Goal: Register for event/course

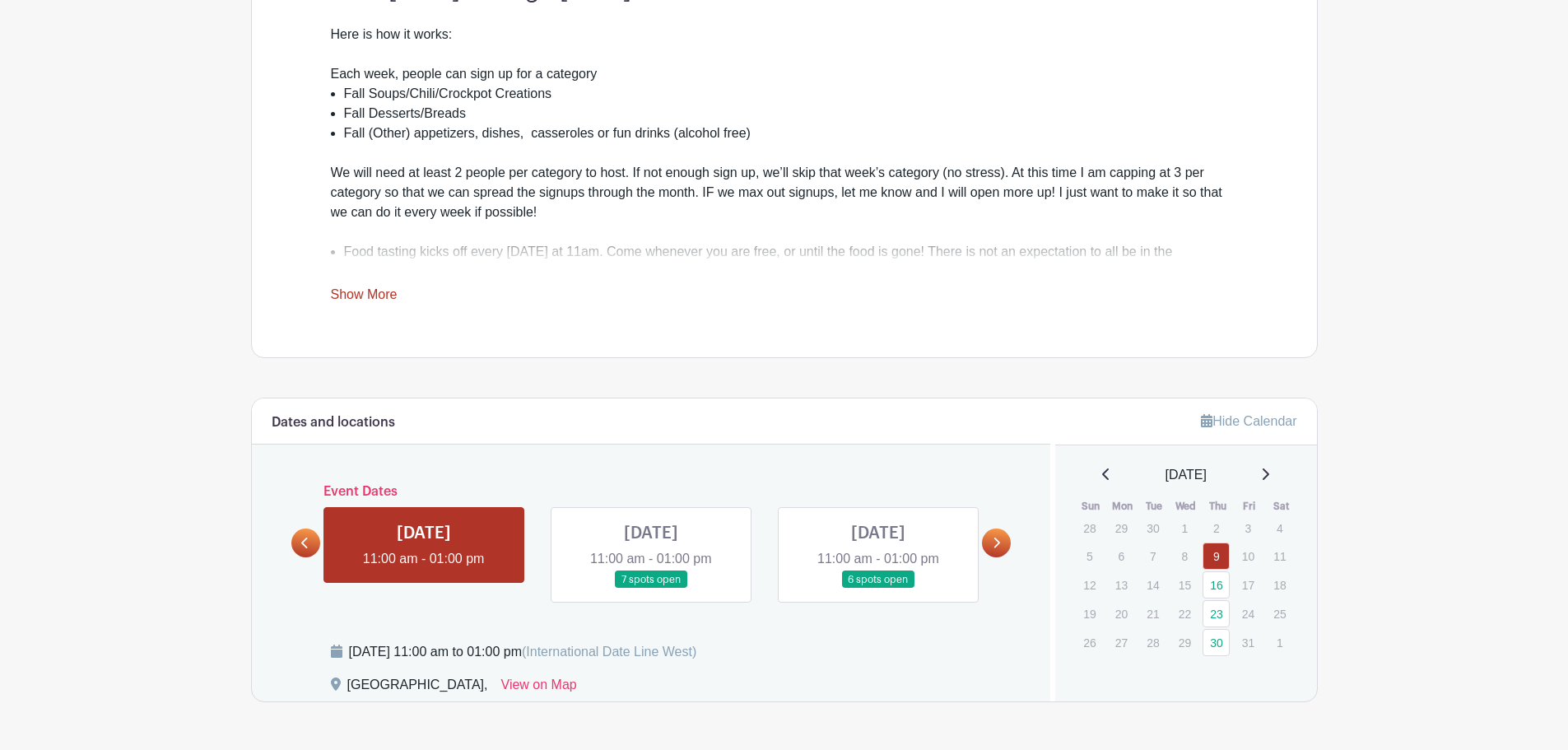
scroll to position [616, 0]
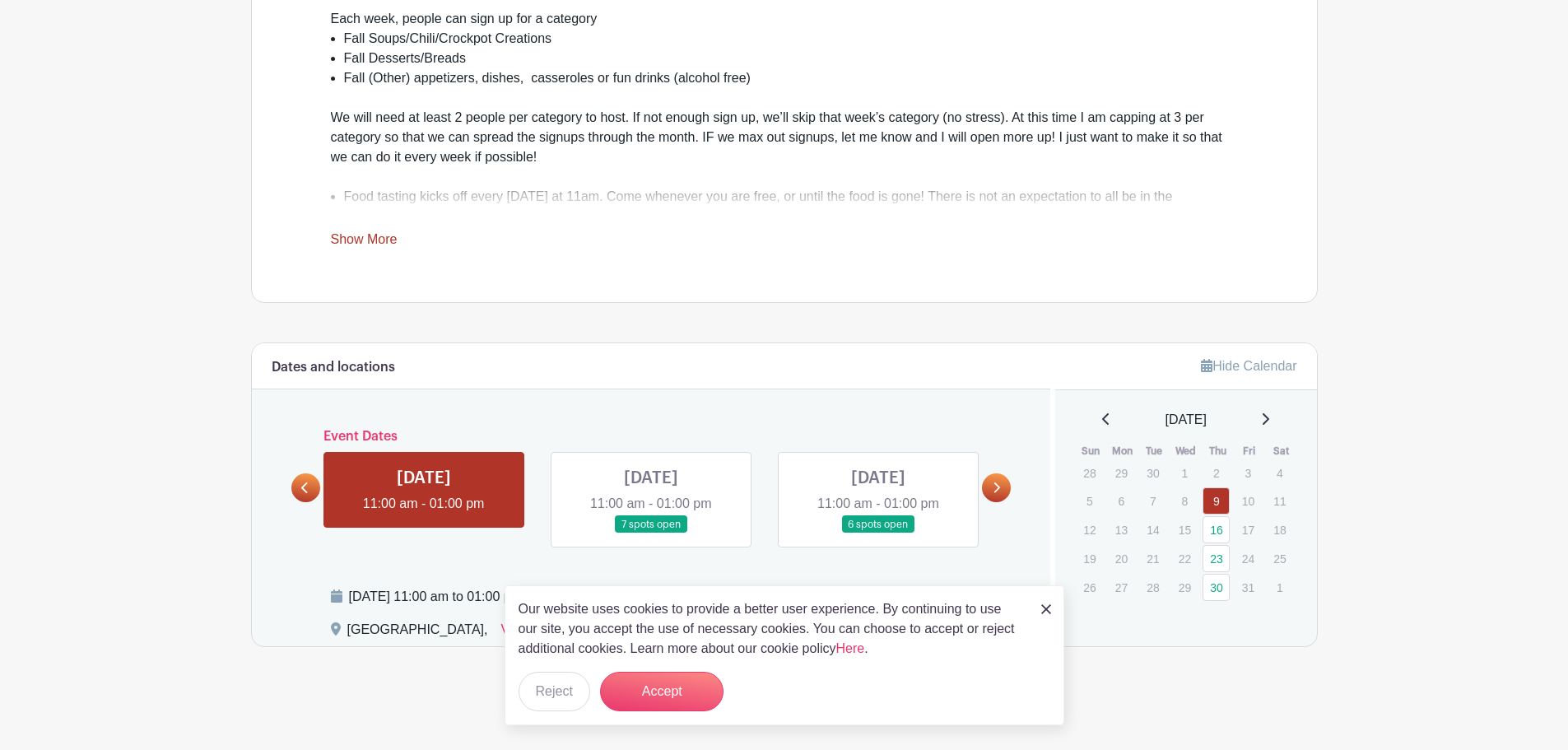
click at [651, 533] on link at bounding box center [651, 533] width 0 height 0
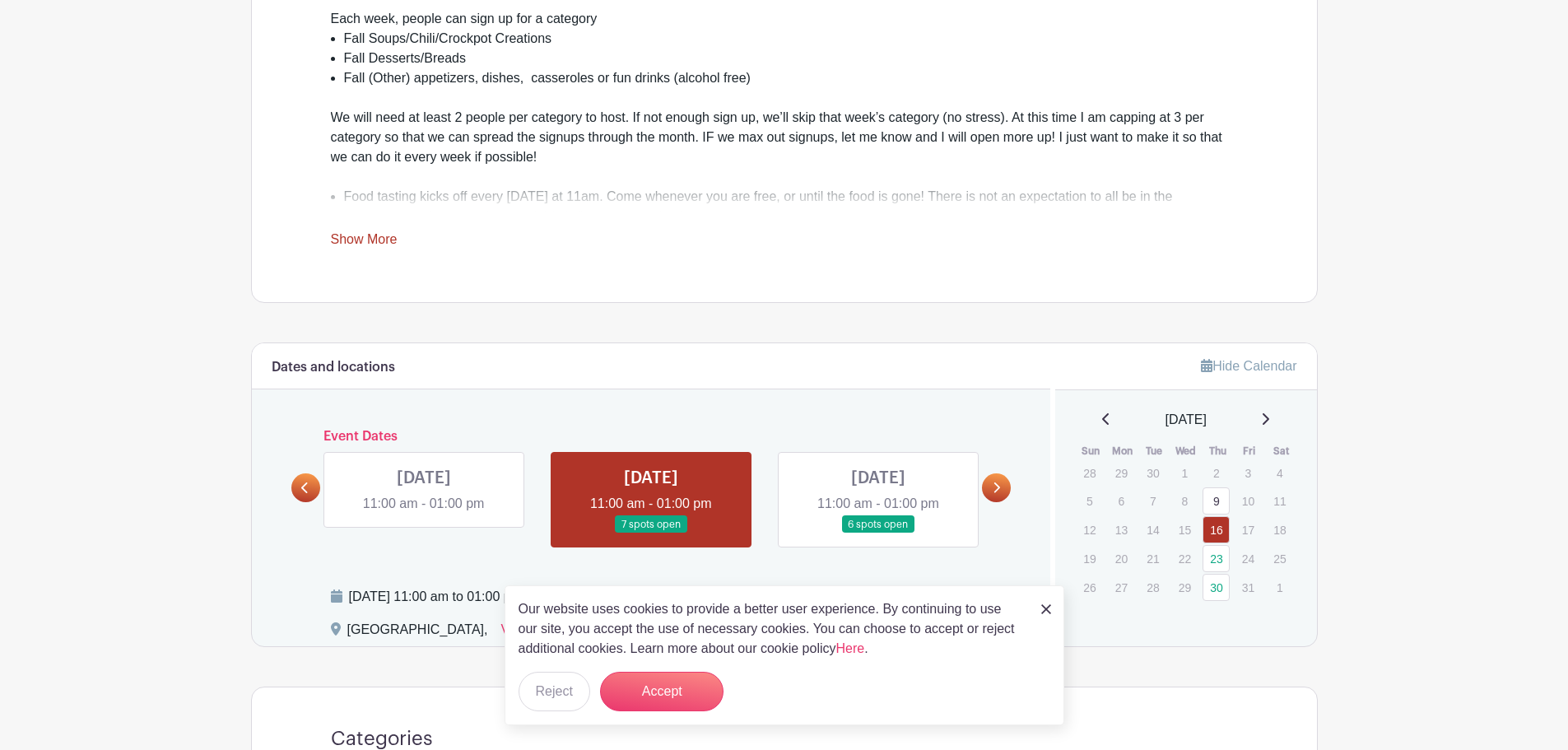
click at [424, 514] on link at bounding box center [424, 514] width 0 height 0
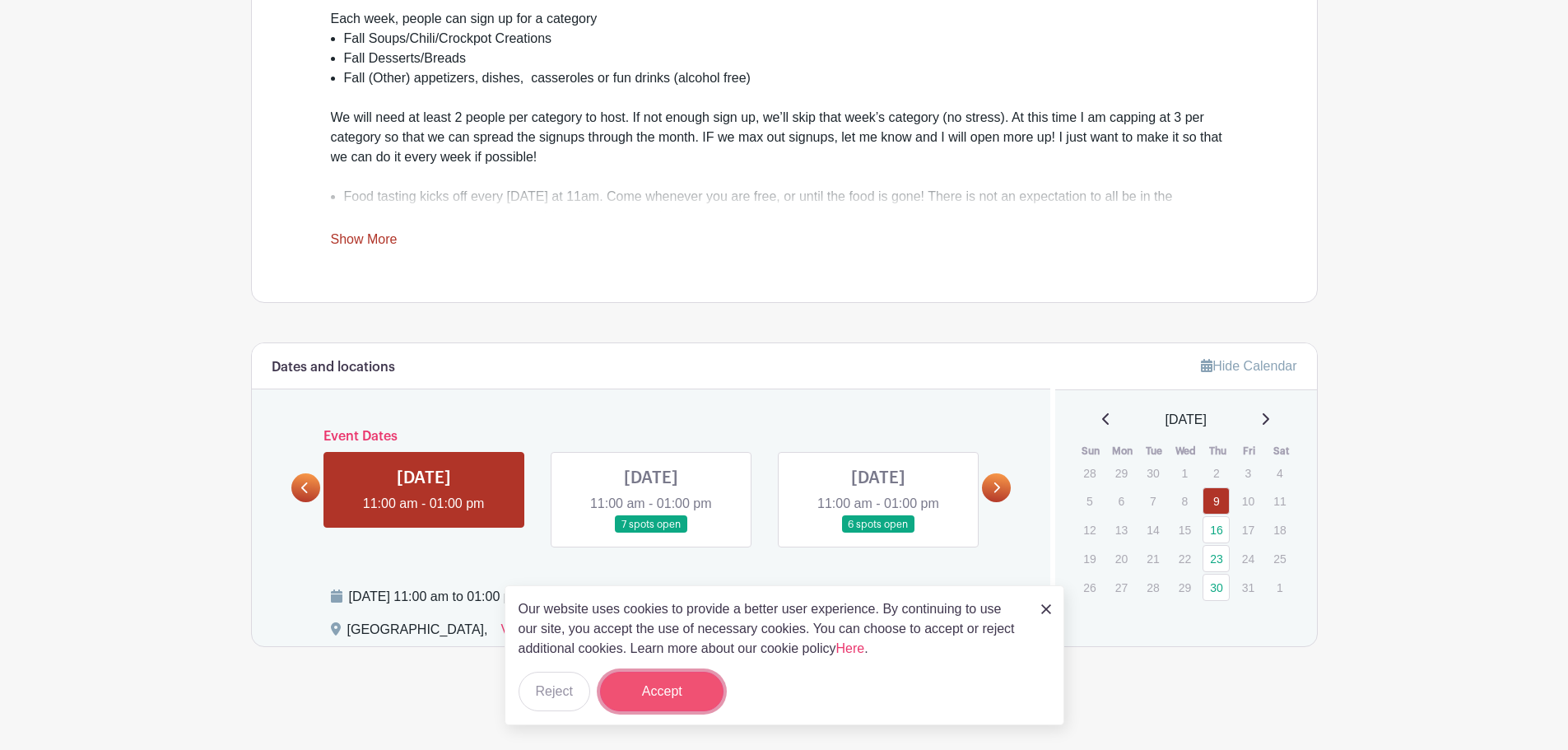
click at [669, 693] on button "Accept" at bounding box center [661, 691] width 124 height 40
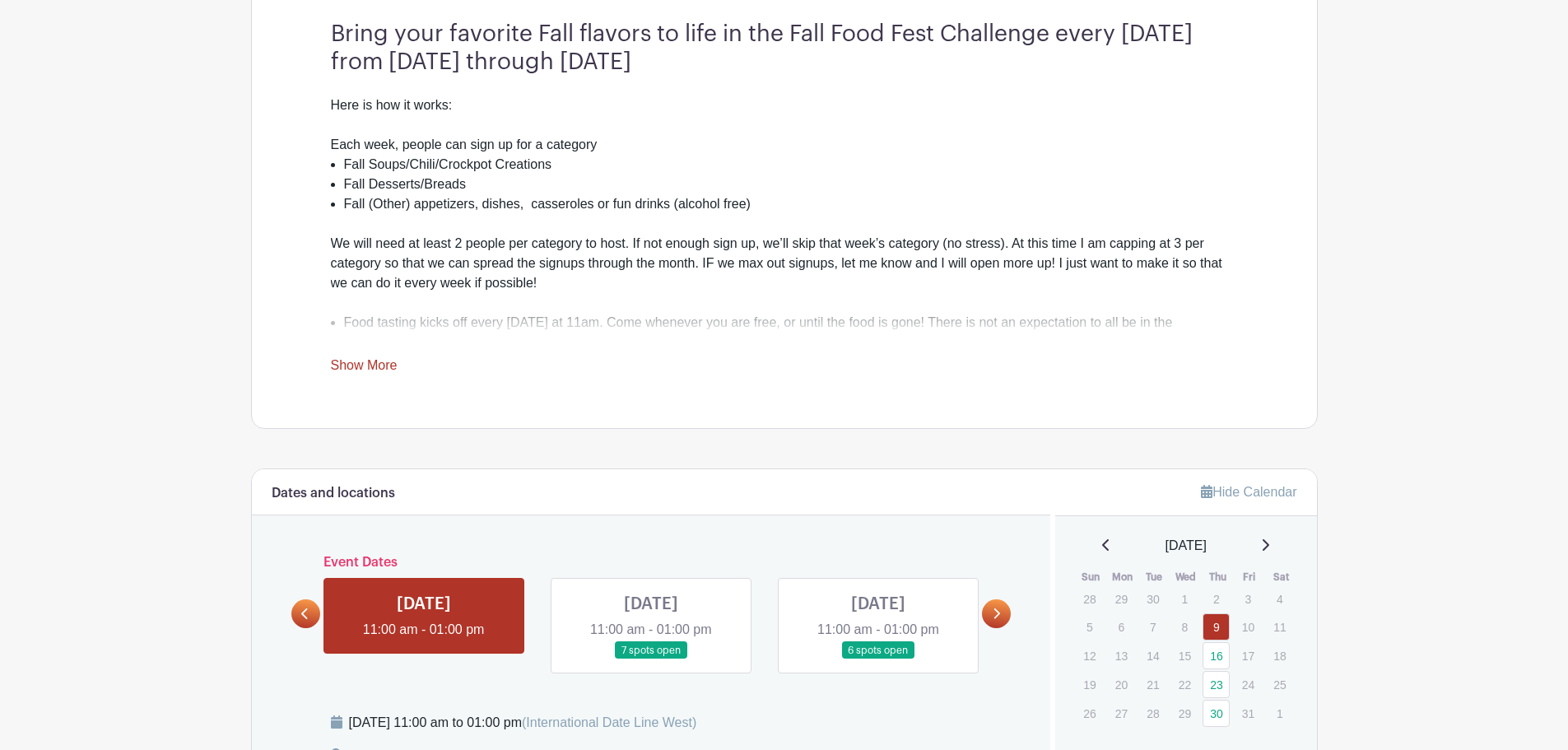
scroll to position [616, 0]
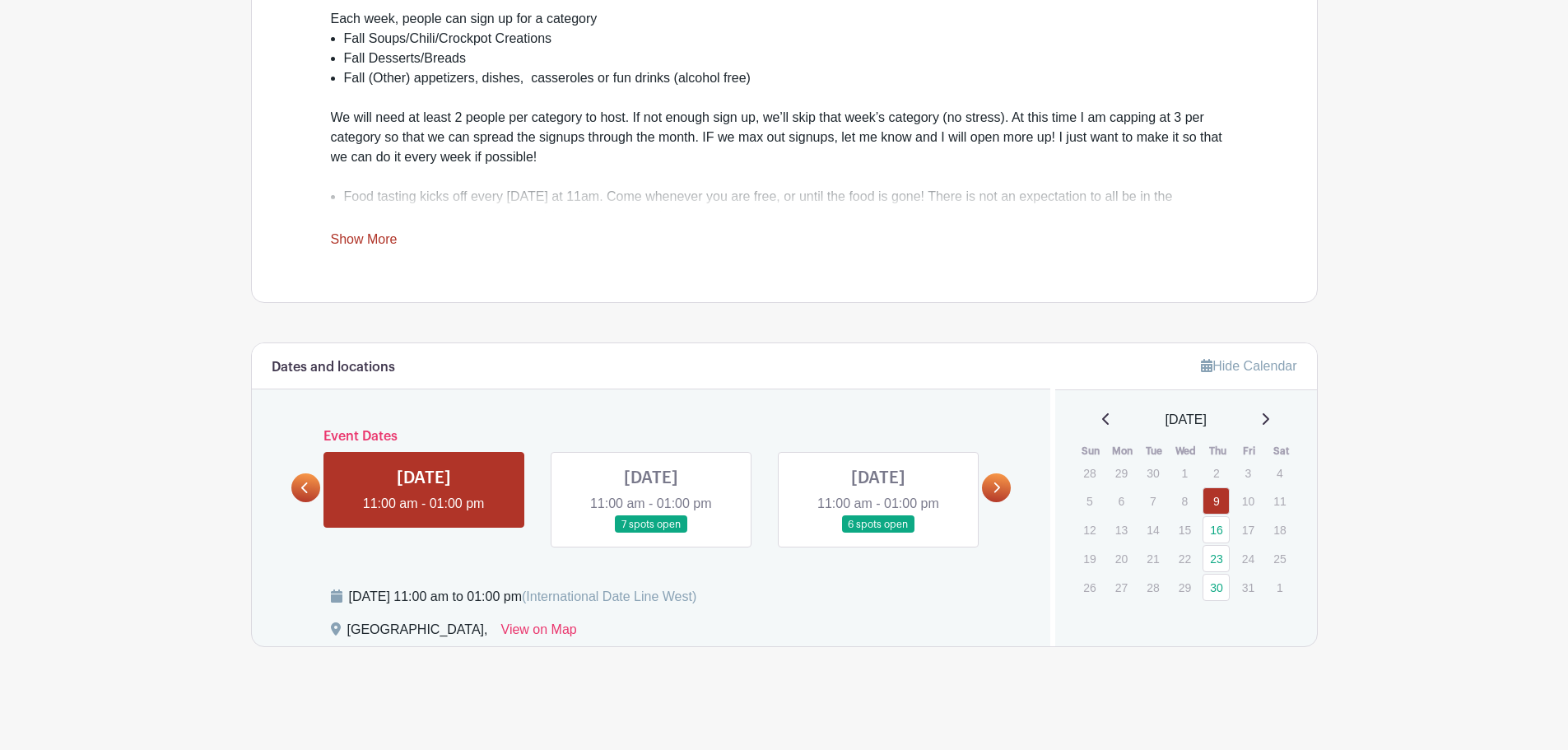
click at [1216, 509] on link "9" at bounding box center [1215, 500] width 27 height 27
click at [651, 533] on link at bounding box center [651, 533] width 0 height 0
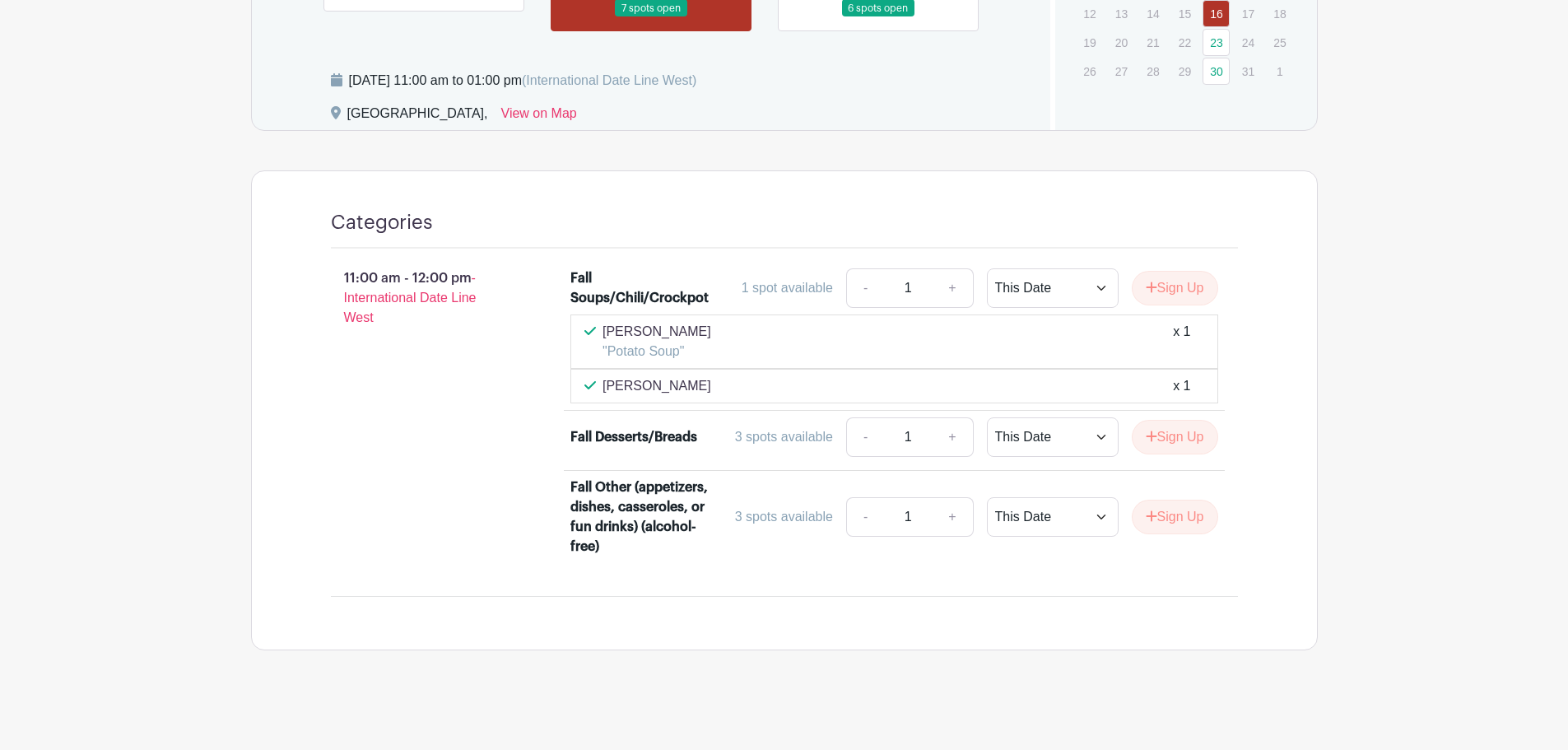
scroll to position [1136, 0]
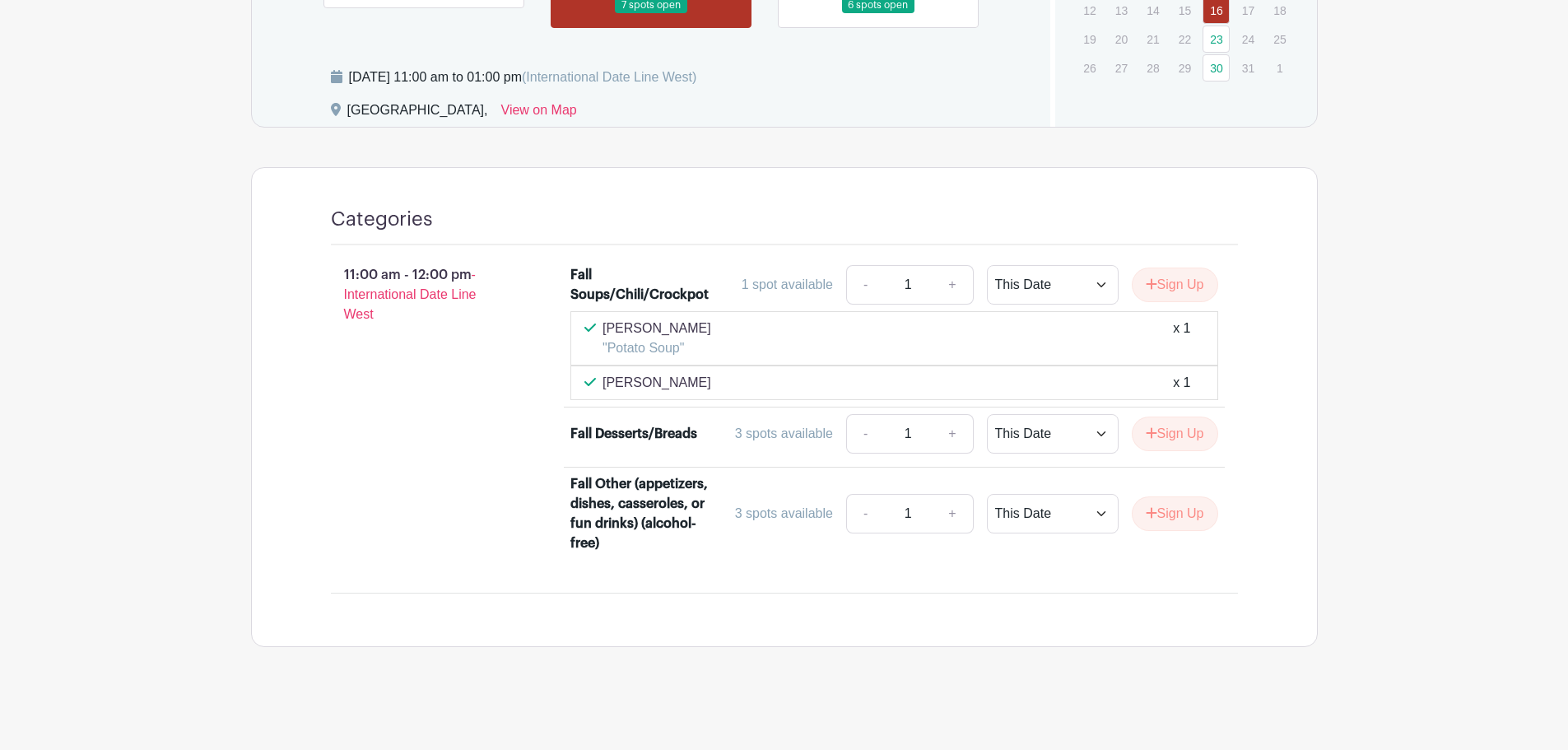
click at [604, 438] on div "Fall Desserts/Breads" at bounding box center [634, 433] width 126 height 20
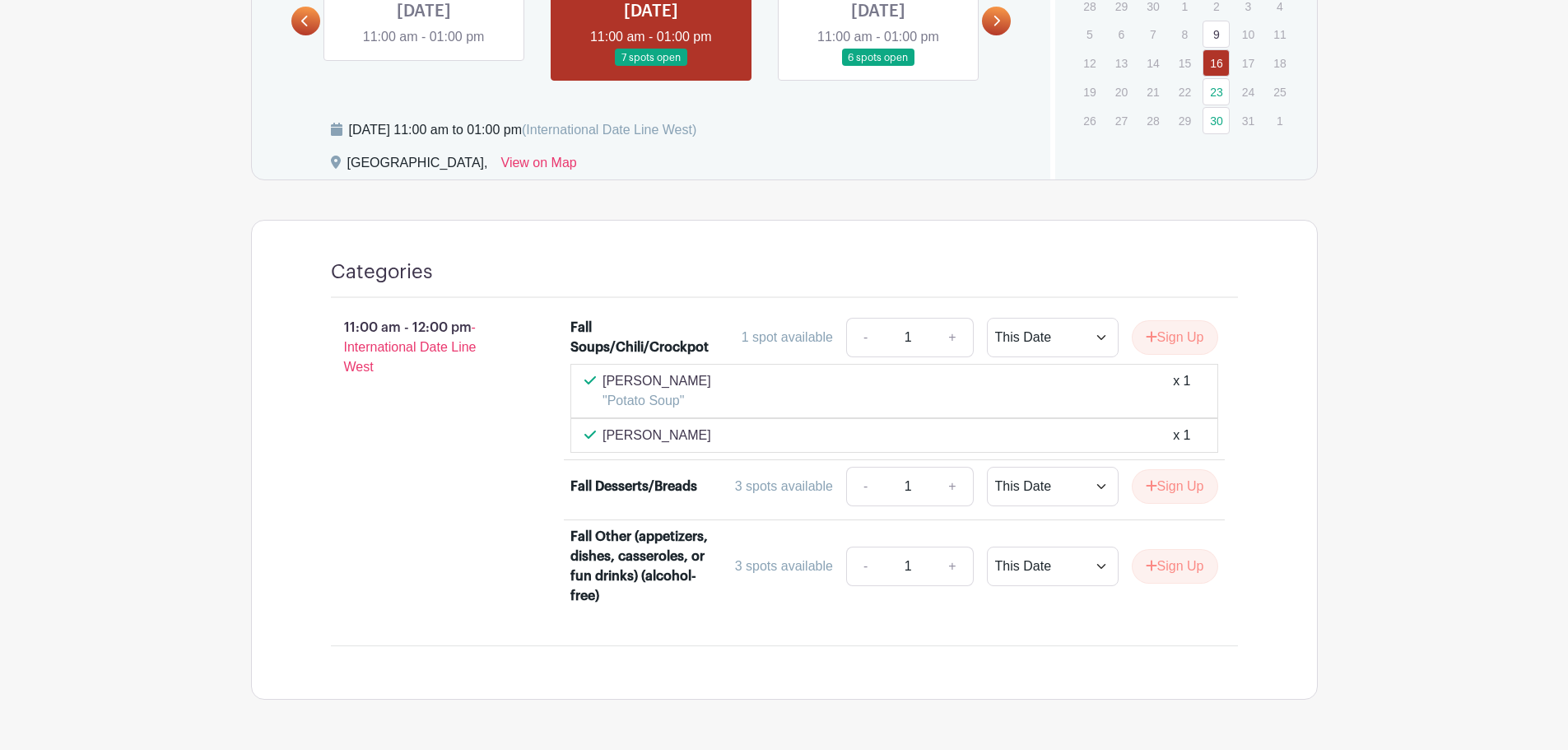
scroll to position [1053, 0]
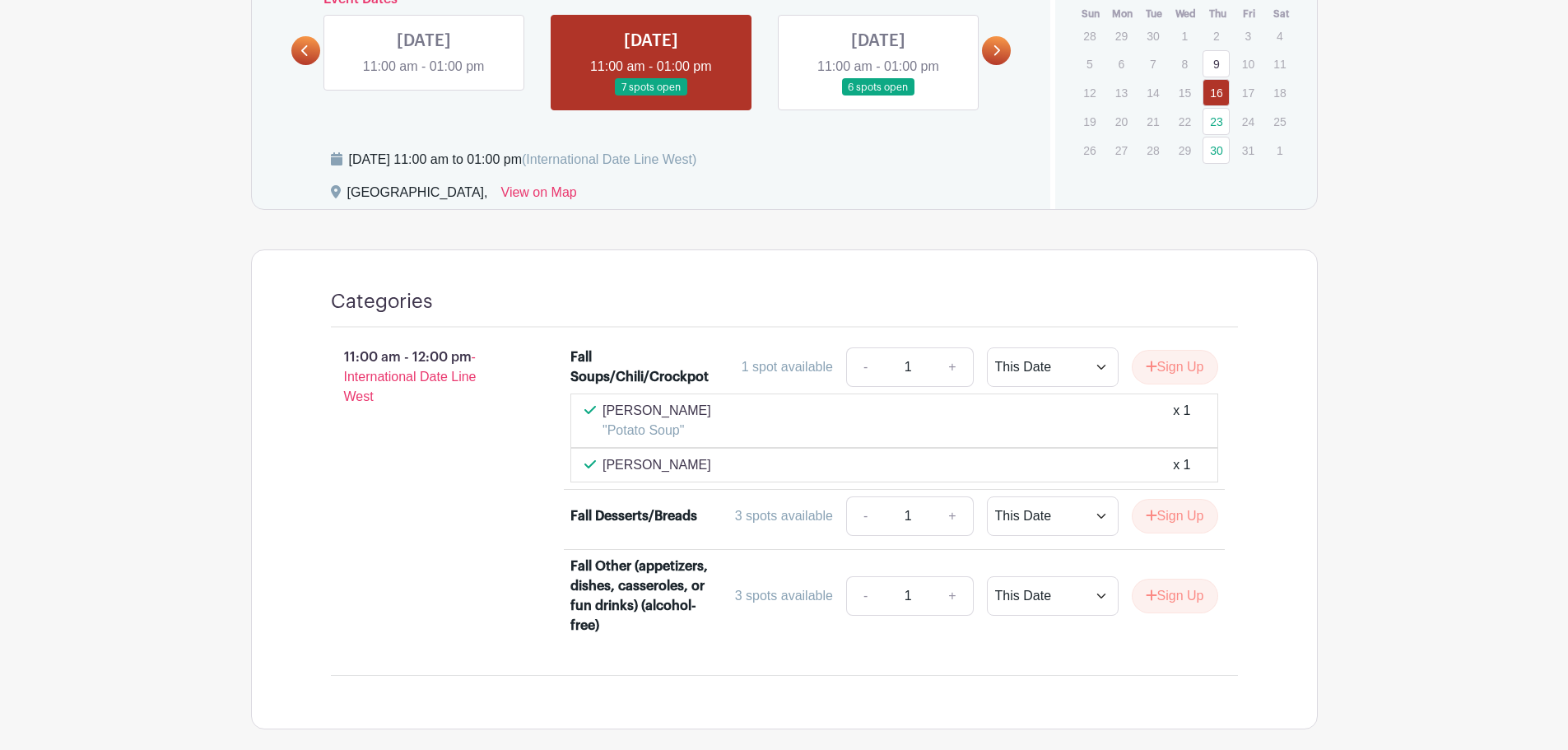
click at [781, 718] on div "Categories 11:00 am - 12:00 pm - International Date Line West Fall Soups/Chili/…" at bounding box center [784, 490] width 986 height 480
click at [1181, 517] on button "Sign Up" at bounding box center [1174, 516] width 86 height 34
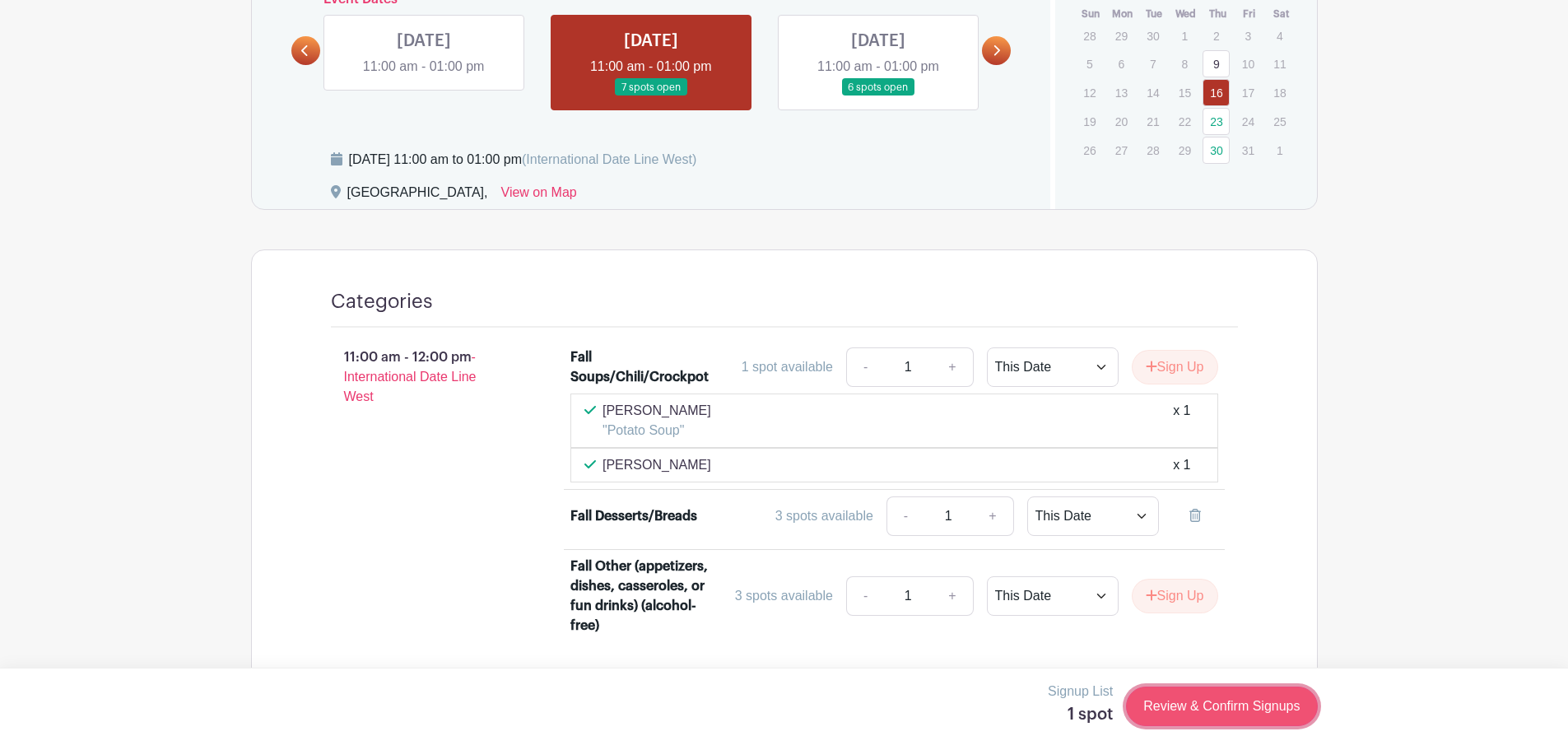
click at [1231, 708] on link "Review & Confirm Signups" at bounding box center [1222, 706] width 191 height 40
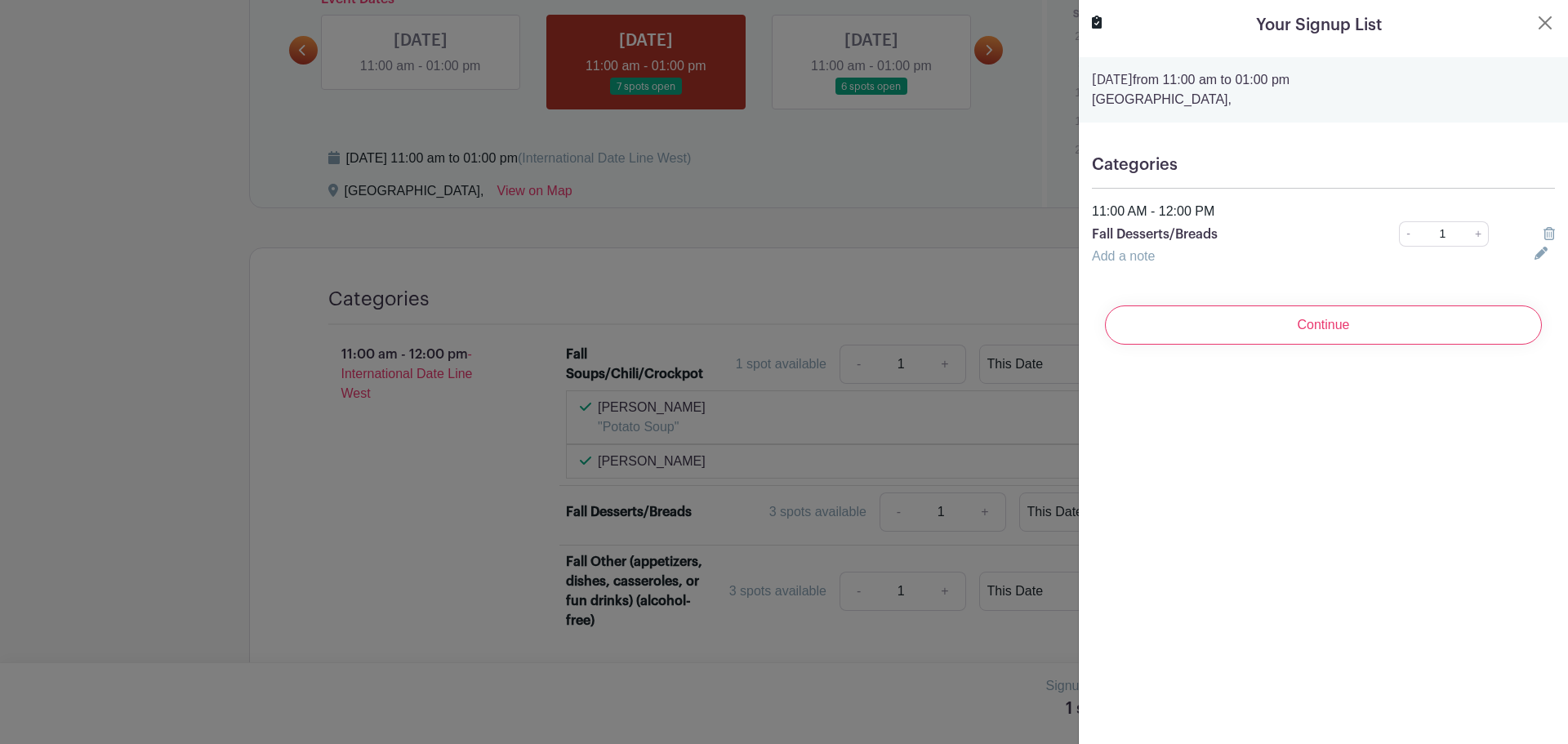
click at [1160, 261] on div "Add a note" at bounding box center [1303, 256] width 442 height 19
click at [1121, 256] on link "Add a note" at bounding box center [1123, 255] width 63 height 14
click at [1146, 261] on input "text" at bounding box center [1303, 266] width 423 height 40
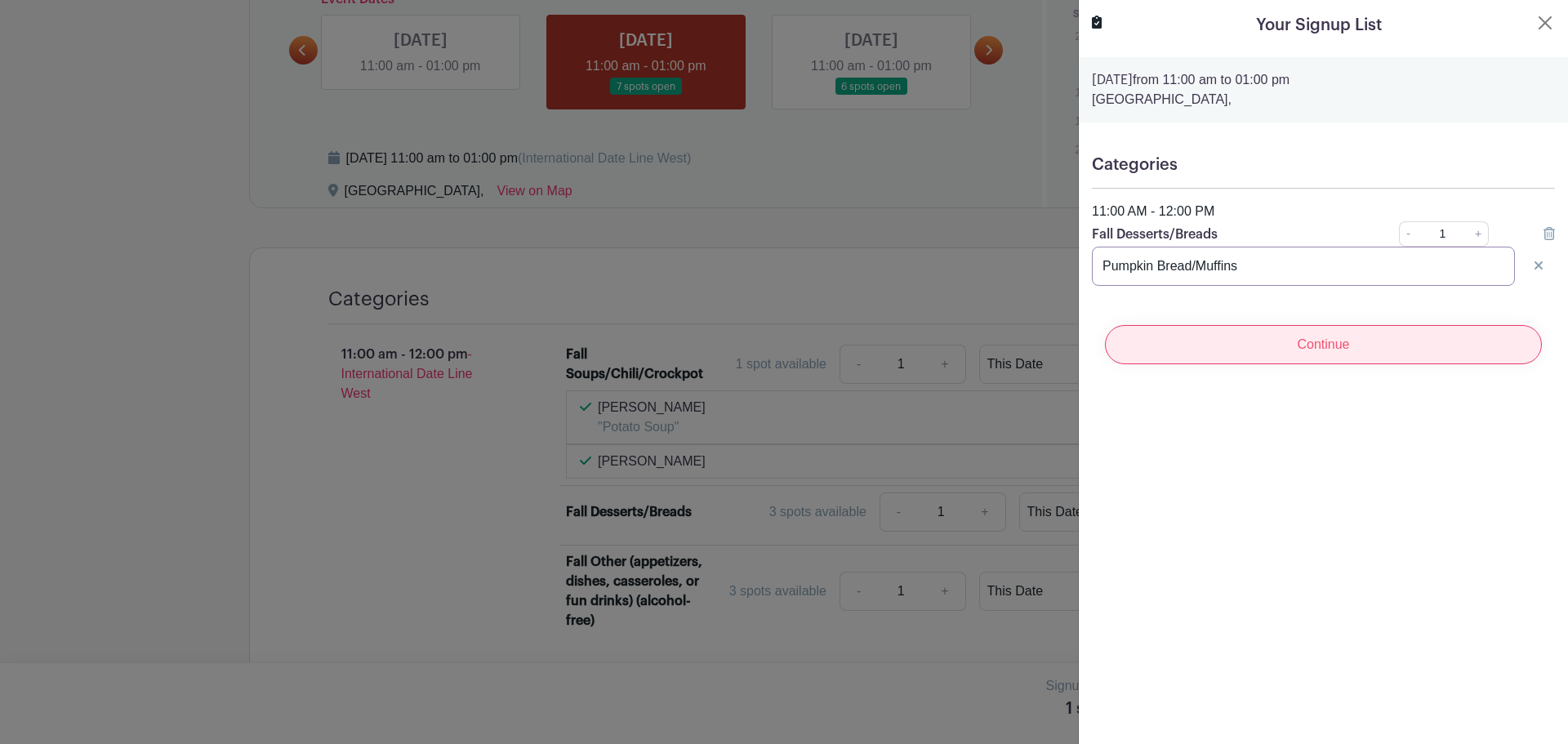
type input "Pumpkin Bread/Muffins"
click at [1352, 356] on input "Continue" at bounding box center [1324, 345] width 437 height 40
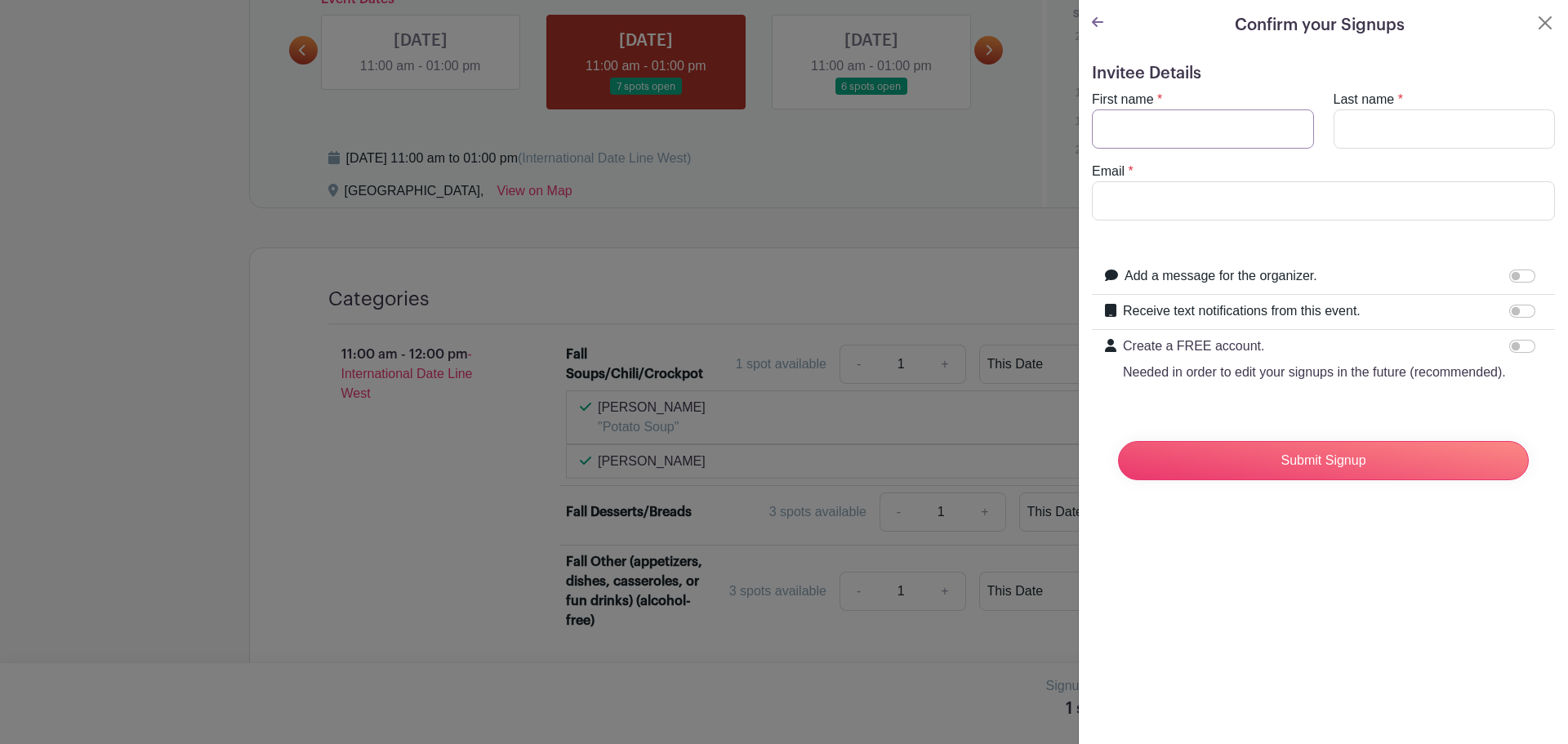
click at [1185, 124] on input "First name" at bounding box center [1202, 129] width 222 height 40
type input "[PERSON_NAME]"
drag, startPoint x: 1438, startPoint y: 133, endPoint x: 1438, endPoint y: 148, distance: 15.0
click at [1438, 133] on input "Last name" at bounding box center [1444, 129] width 222 height 40
click at [1349, 192] on input "Email" at bounding box center [1323, 201] width 463 height 40
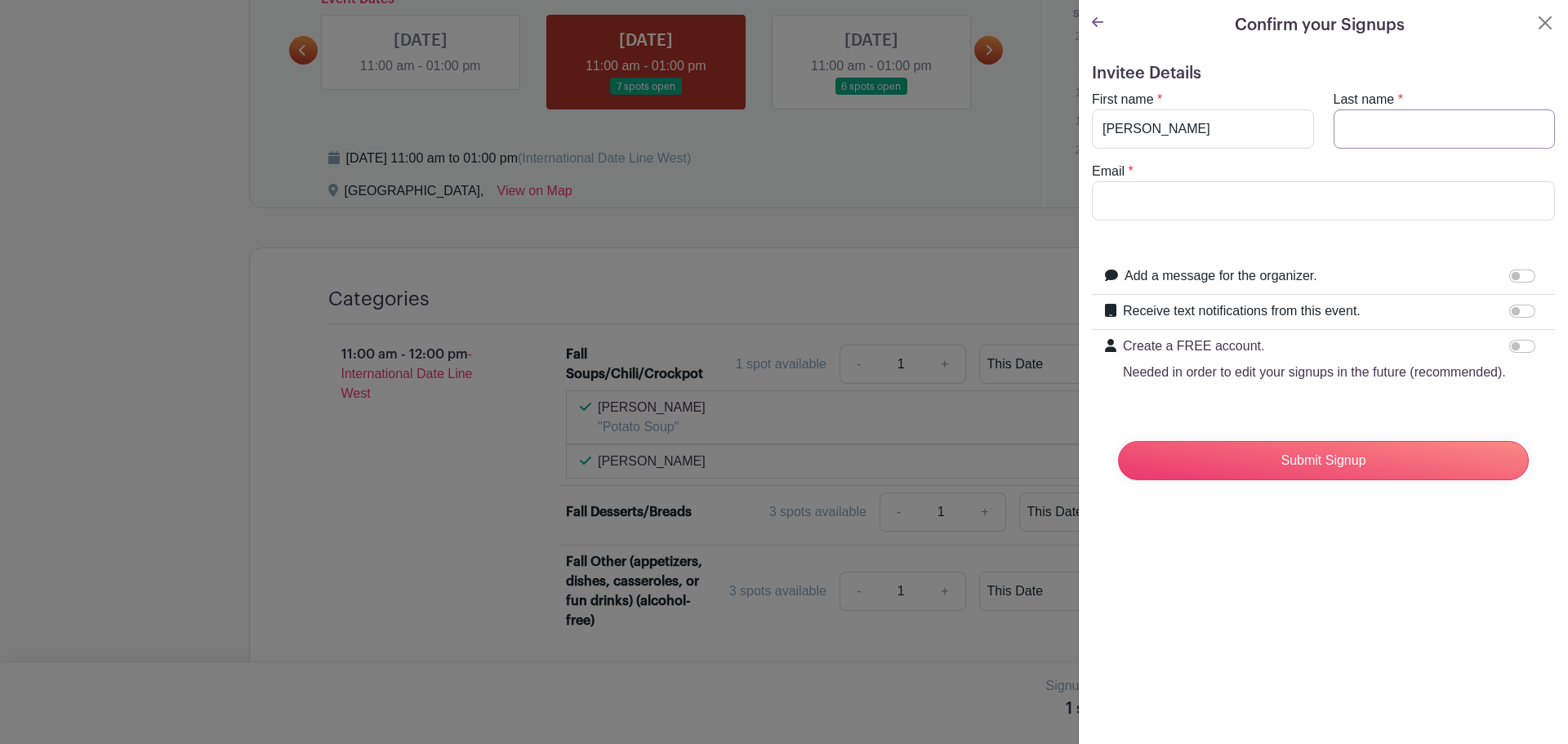
drag, startPoint x: 1403, startPoint y: 136, endPoint x: 1405, endPoint y: 145, distance: 9.2
click at [1403, 136] on input "Last name" at bounding box center [1444, 129] width 222 height 40
type input "[PERSON_NAME]"
click at [1333, 197] on input "Email" at bounding box center [1323, 201] width 463 height 40
type input "[EMAIL_ADDRESS][DOMAIN_NAME]"
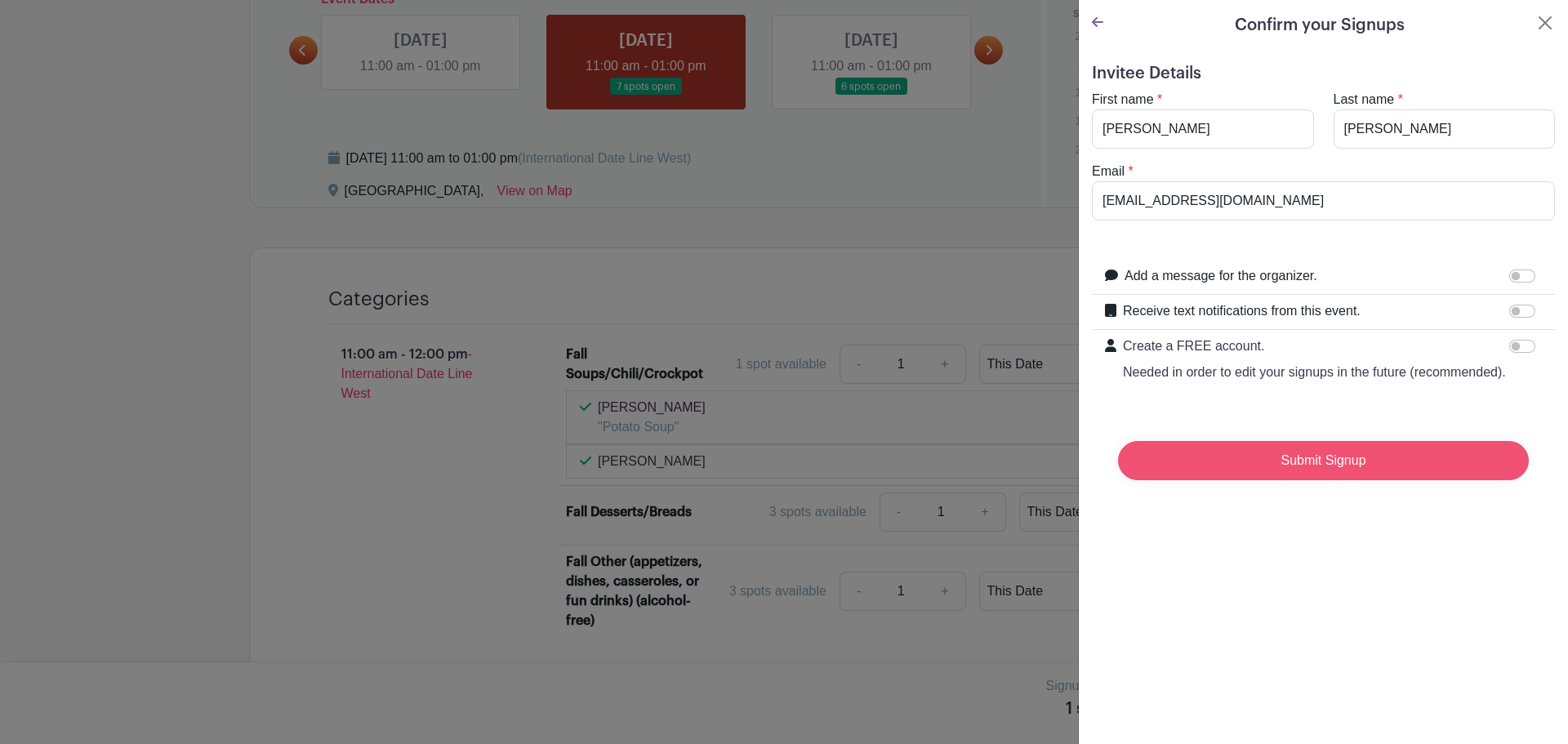
click at [1256, 480] on input "Submit Signup" at bounding box center [1324, 460] width 411 height 40
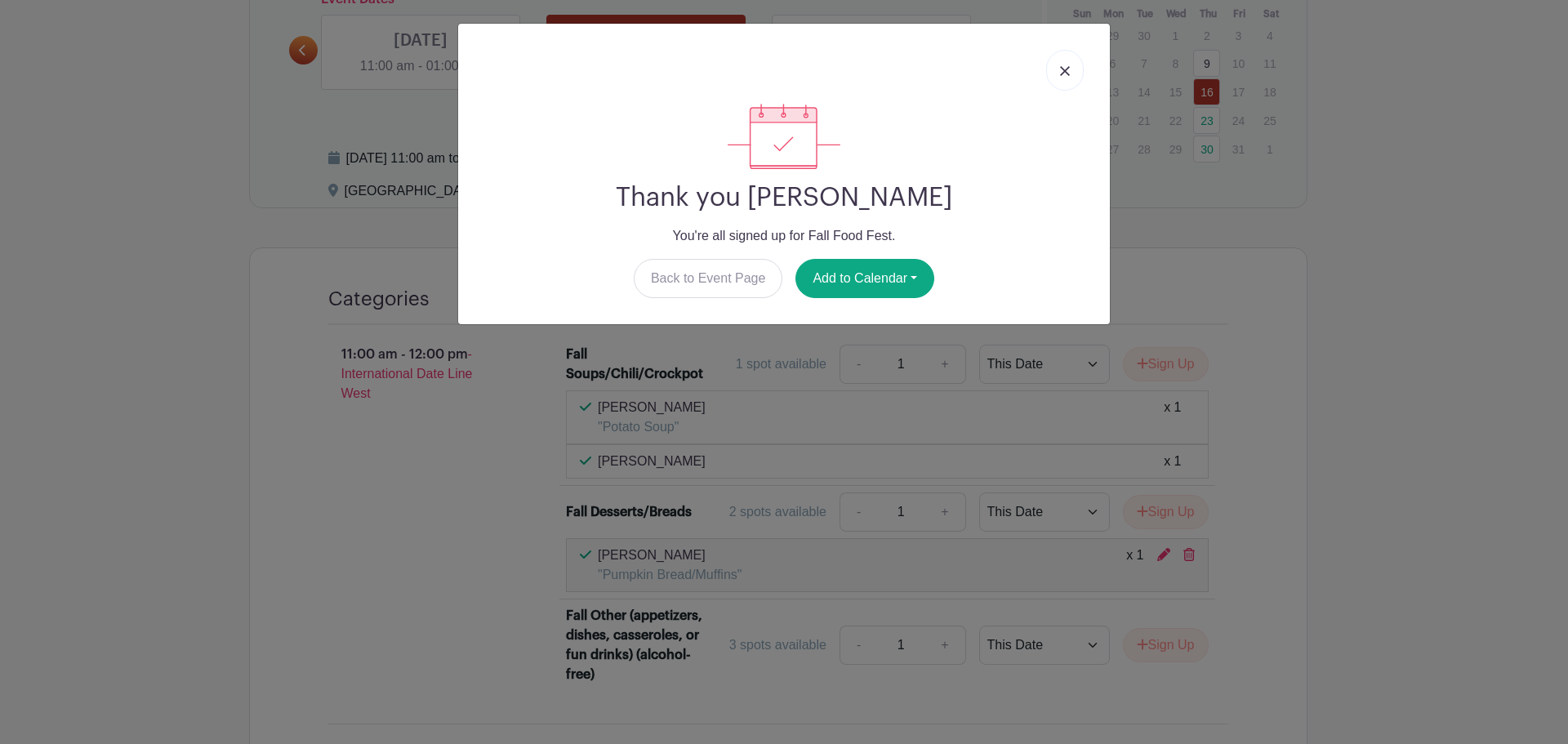
click at [1058, 74] on link at bounding box center [1065, 70] width 38 height 41
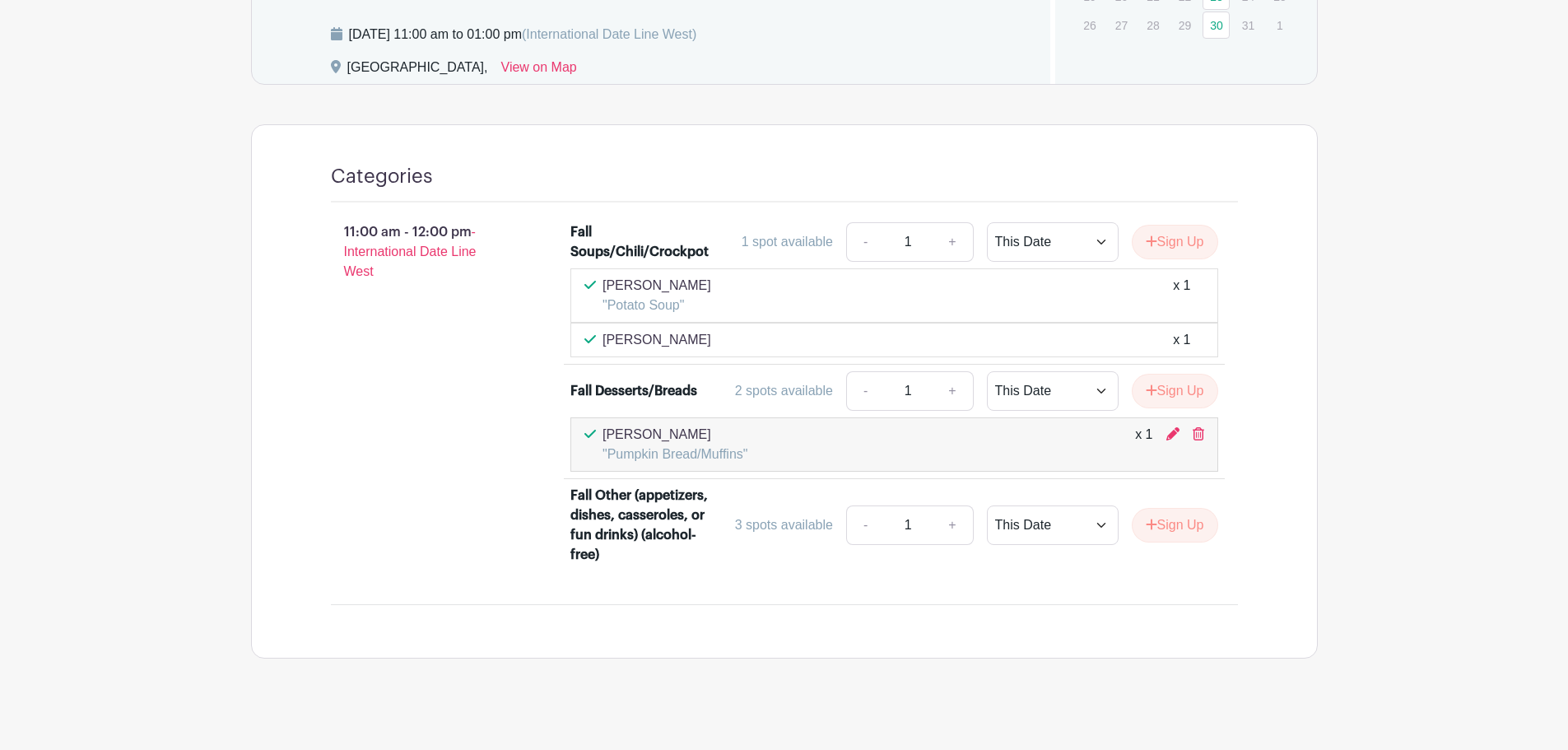
scroll to position [1190, 0]
